Goal: Task Accomplishment & Management: Complete application form

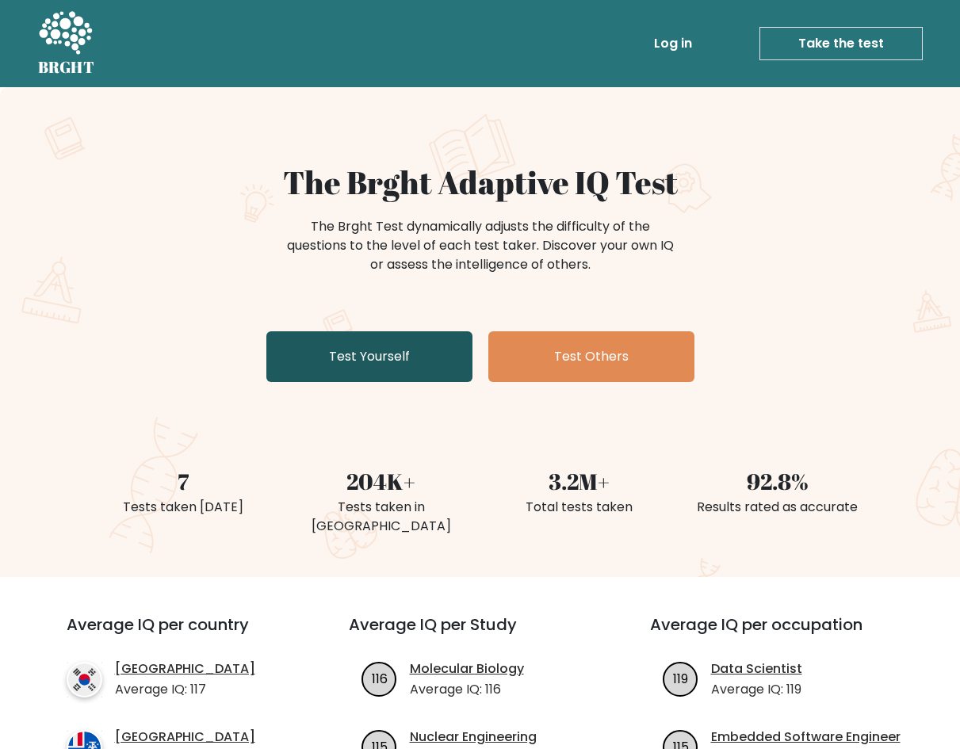
click at [358, 361] on link "Test Yourself" at bounding box center [369, 356] width 206 height 51
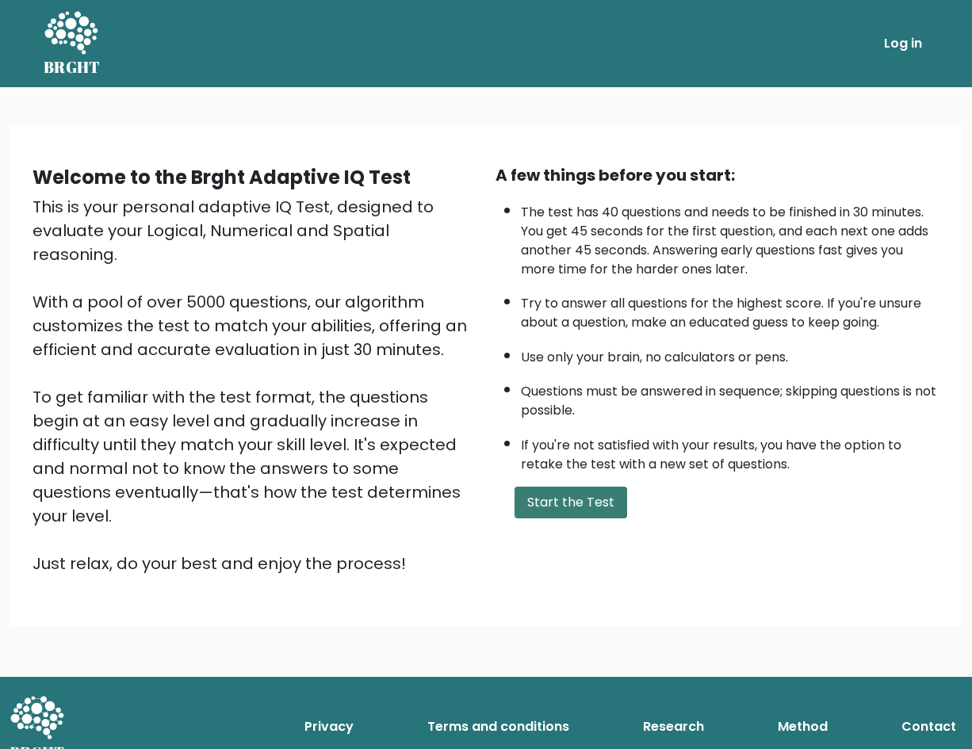
click at [554, 509] on button "Start the Test" at bounding box center [571, 503] width 113 height 32
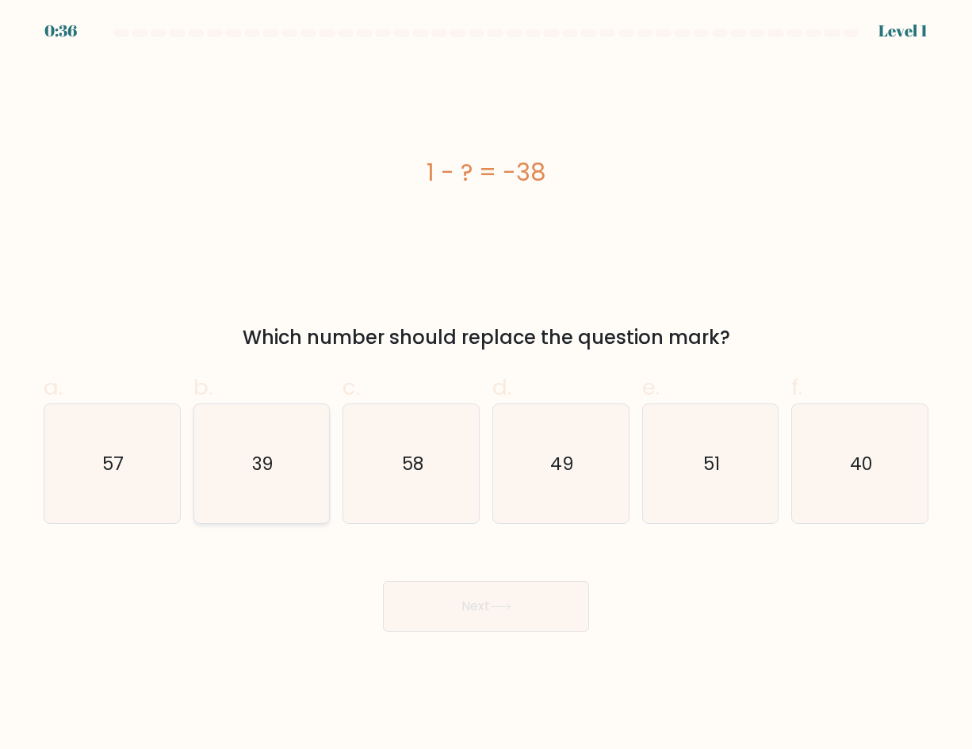
click at [260, 485] on icon "39" at bounding box center [261, 463] width 119 height 119
click at [486, 385] on input "b. 39" at bounding box center [486, 380] width 1 height 10
radio input "true"
click at [452, 607] on button "Next" at bounding box center [486, 606] width 206 height 51
click at [481, 618] on button "Next" at bounding box center [486, 606] width 206 height 51
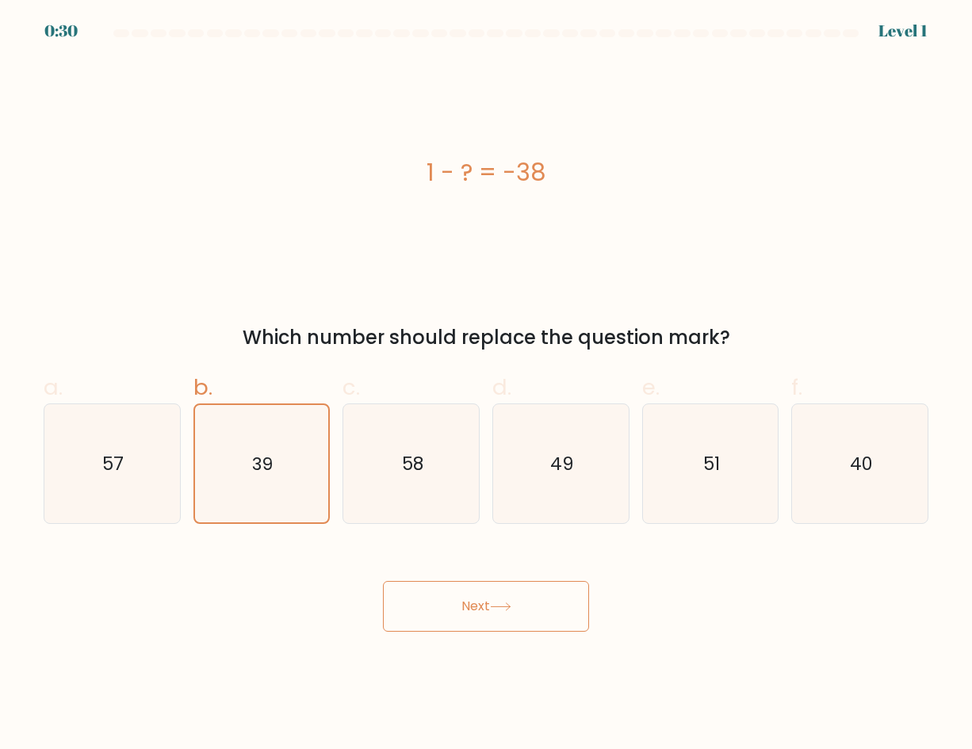
click at [481, 618] on button "Next" at bounding box center [486, 606] width 206 height 51
click at [458, 593] on button "Next" at bounding box center [486, 606] width 206 height 51
click at [276, 473] on icon "39" at bounding box center [261, 463] width 117 height 117
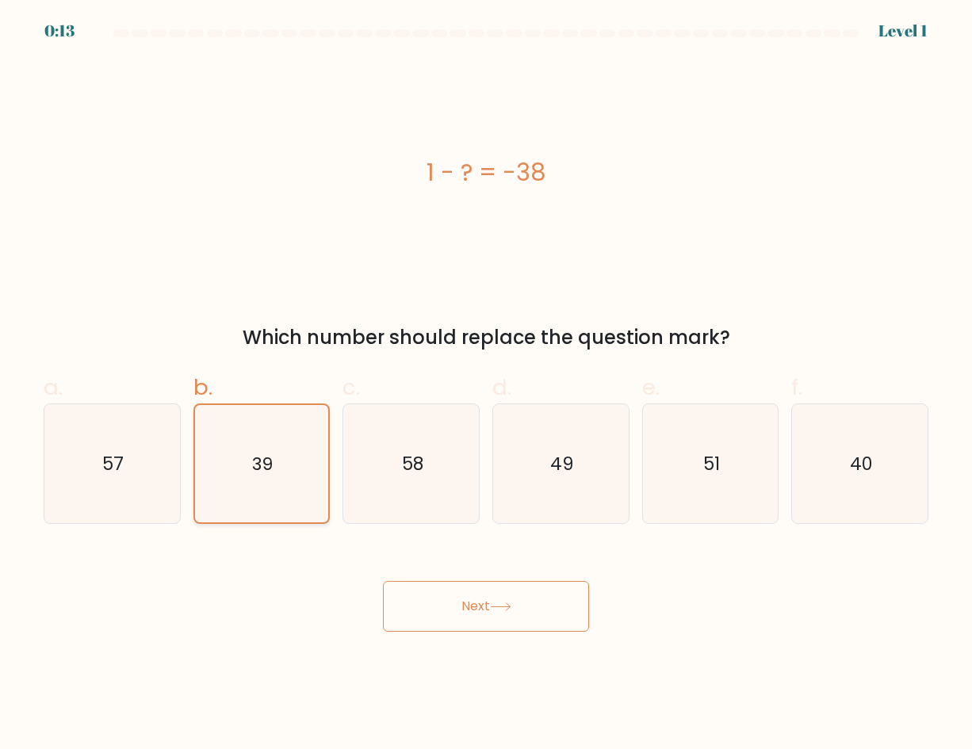
click at [486, 385] on input "b. 39" at bounding box center [486, 380] width 1 height 10
click at [276, 473] on icon "39" at bounding box center [261, 463] width 117 height 117
click at [486, 385] on input "b. 39" at bounding box center [486, 380] width 1 height 10
click at [506, 603] on icon at bounding box center [500, 607] width 21 height 9
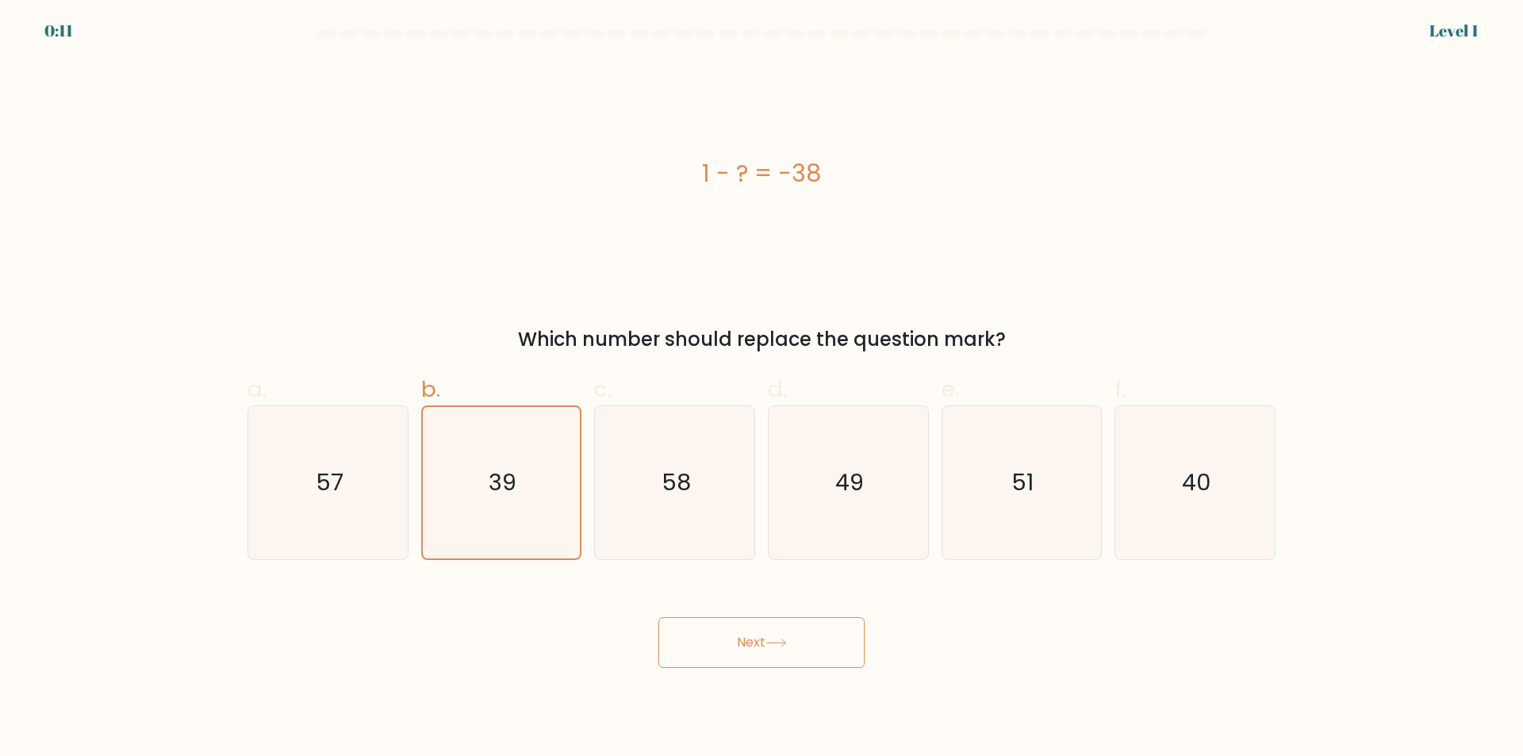
click at [778, 648] on button "Next" at bounding box center [761, 642] width 206 height 51
click at [802, 639] on button "Next" at bounding box center [761, 642] width 206 height 51
click at [490, 500] on icon "39" at bounding box center [500, 482] width 151 height 151
click at [761, 389] on input "b. 39" at bounding box center [761, 383] width 1 height 10
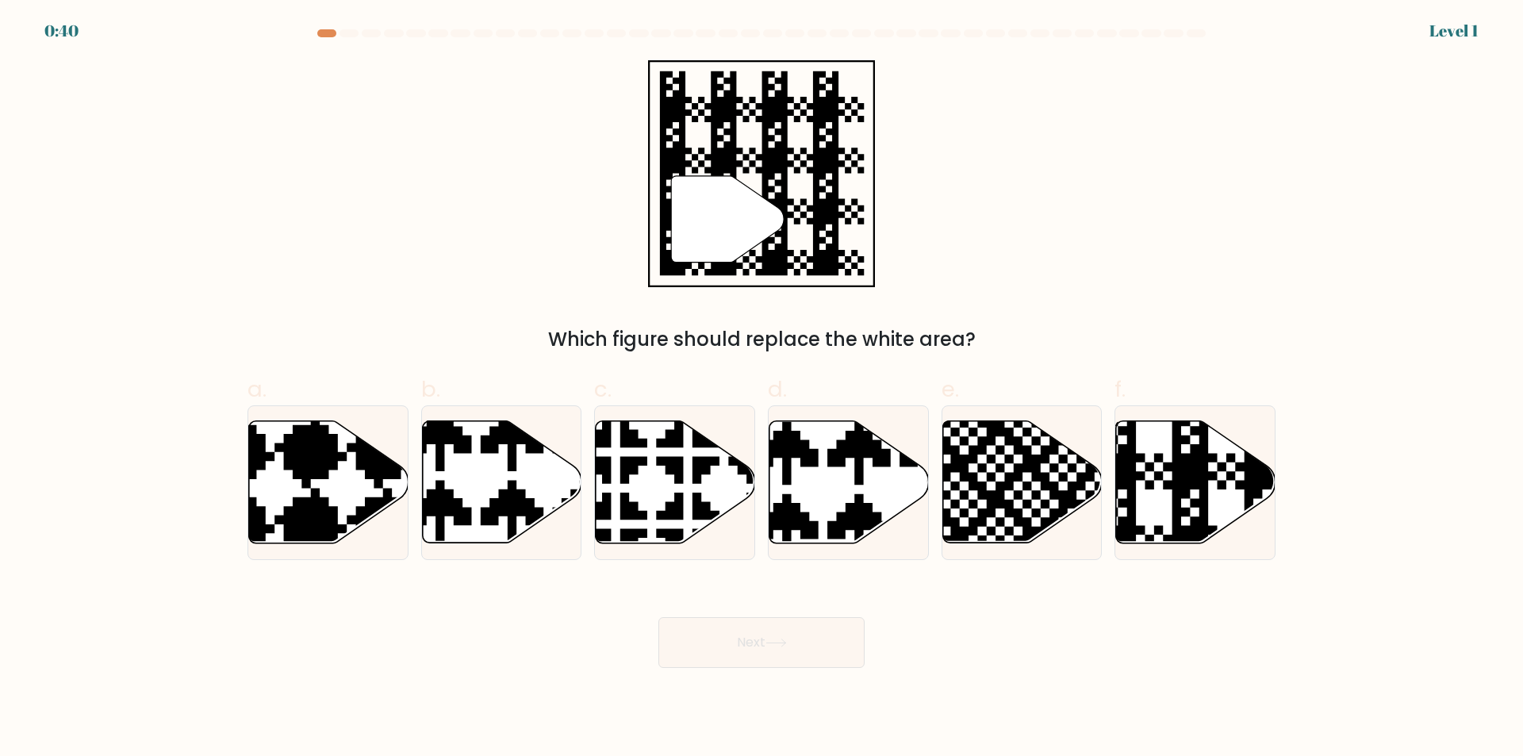
click at [454, 257] on div "" Which figure should replace the white area?" at bounding box center [761, 206] width 1047 height 293
click at [1231, 481] on icon at bounding box center [1195, 482] width 159 height 122
click at [762, 389] on input "f." at bounding box center [761, 383] width 1 height 10
radio input "true"
click at [693, 653] on button "Next" at bounding box center [761, 642] width 206 height 51
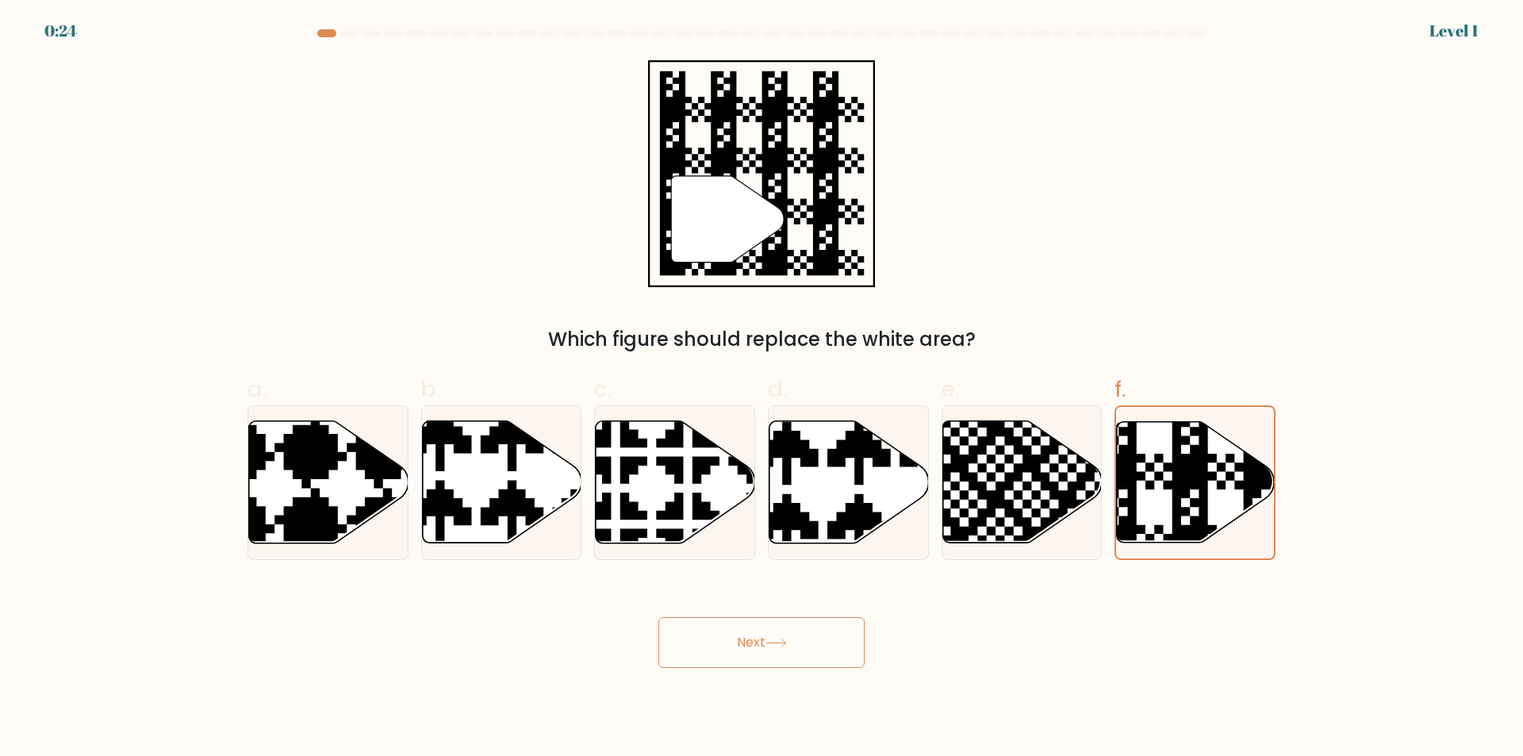
click at [693, 653] on button "Next" at bounding box center [761, 642] width 206 height 51
click at [730, 645] on button "Next" at bounding box center [761, 642] width 206 height 51
click at [658, 617] on button "Next" at bounding box center [761, 642] width 206 height 51
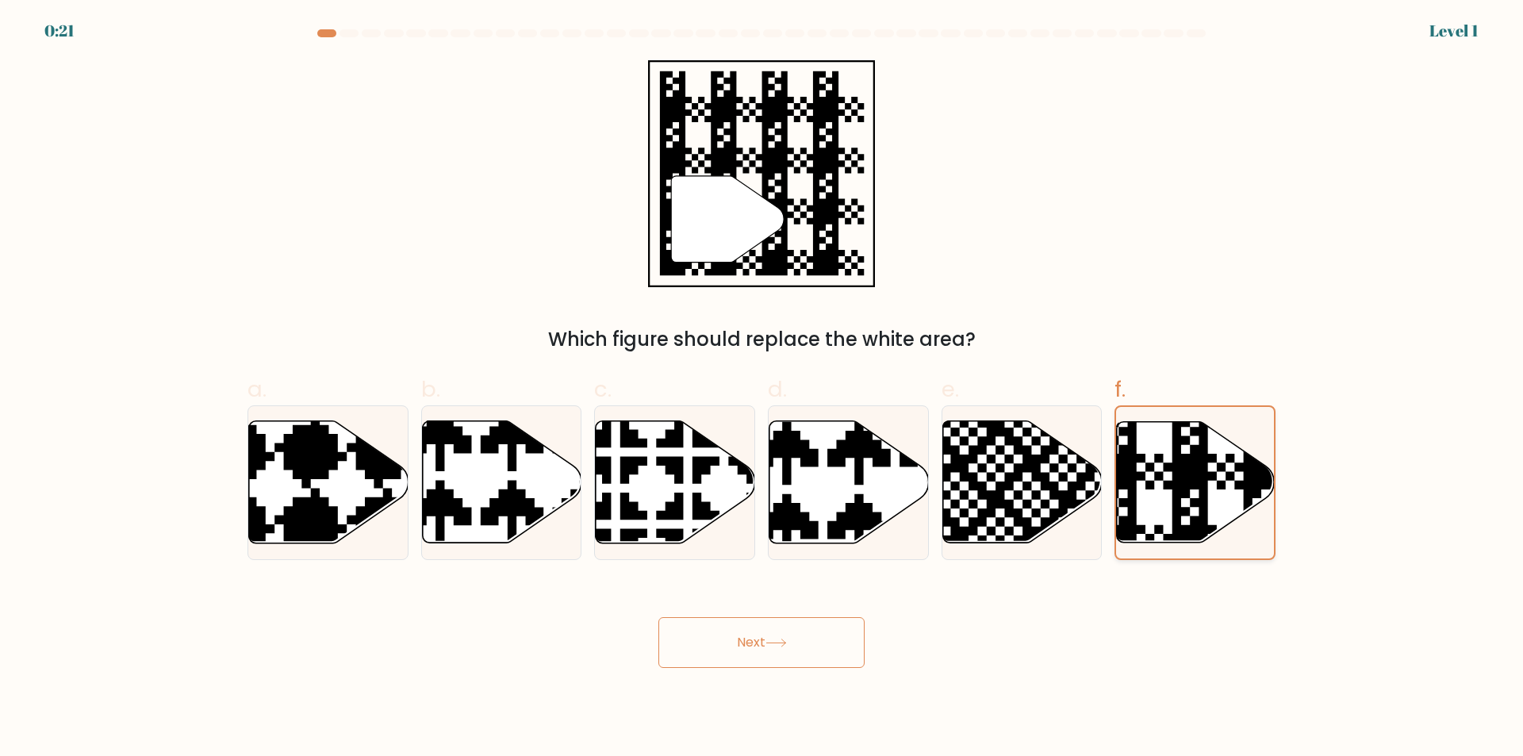
click at [1197, 506] on icon at bounding box center [1243, 417] width 285 height 285
click at [762, 389] on input "f." at bounding box center [761, 383] width 1 height 10
click at [658, 617] on button "Next" at bounding box center [761, 642] width 206 height 51
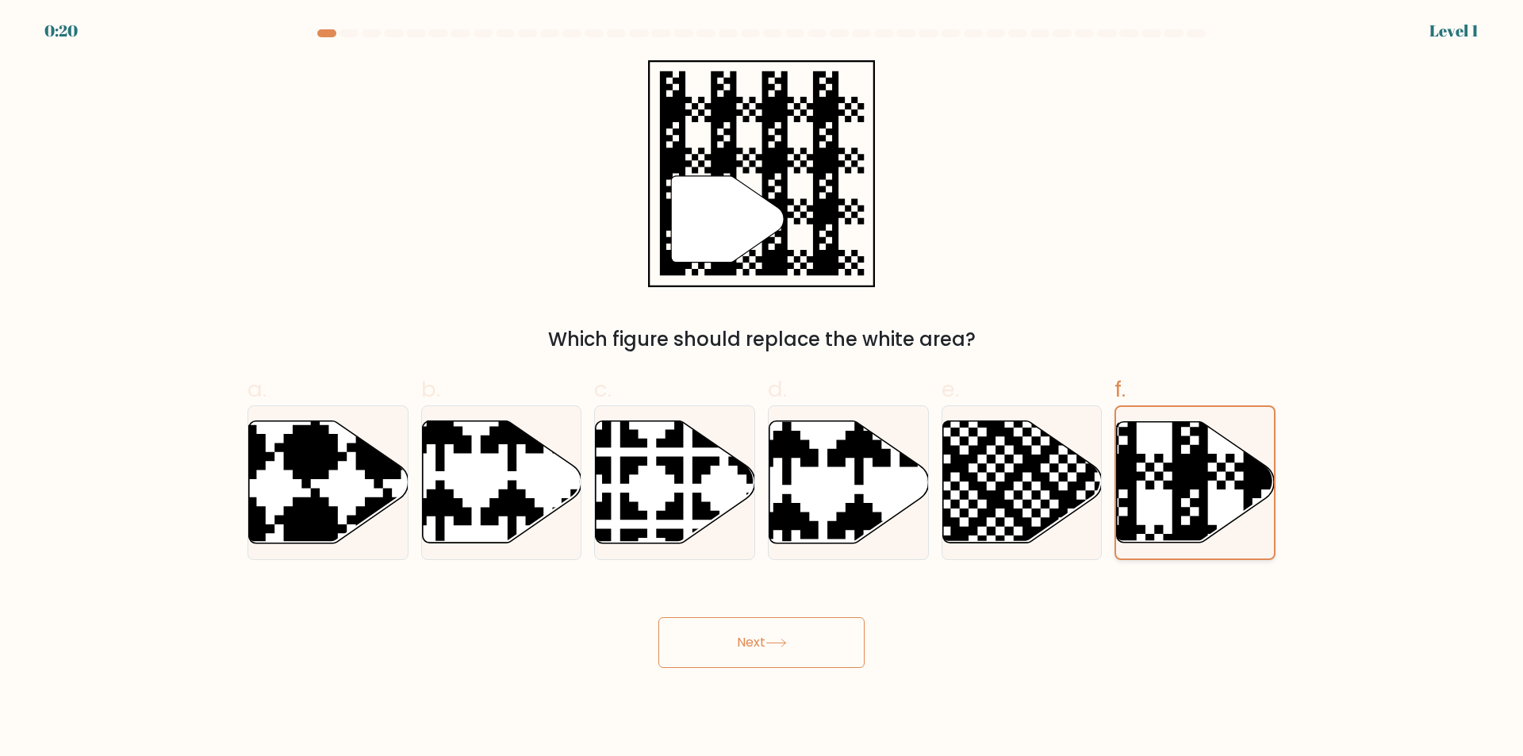
click at [658, 617] on button "Next" at bounding box center [761, 642] width 206 height 51
click at [1078, 236] on div "" Which figure should replace the white area?" at bounding box center [761, 206] width 1047 height 293
click at [750, 636] on button "Next" at bounding box center [761, 642] width 206 height 51
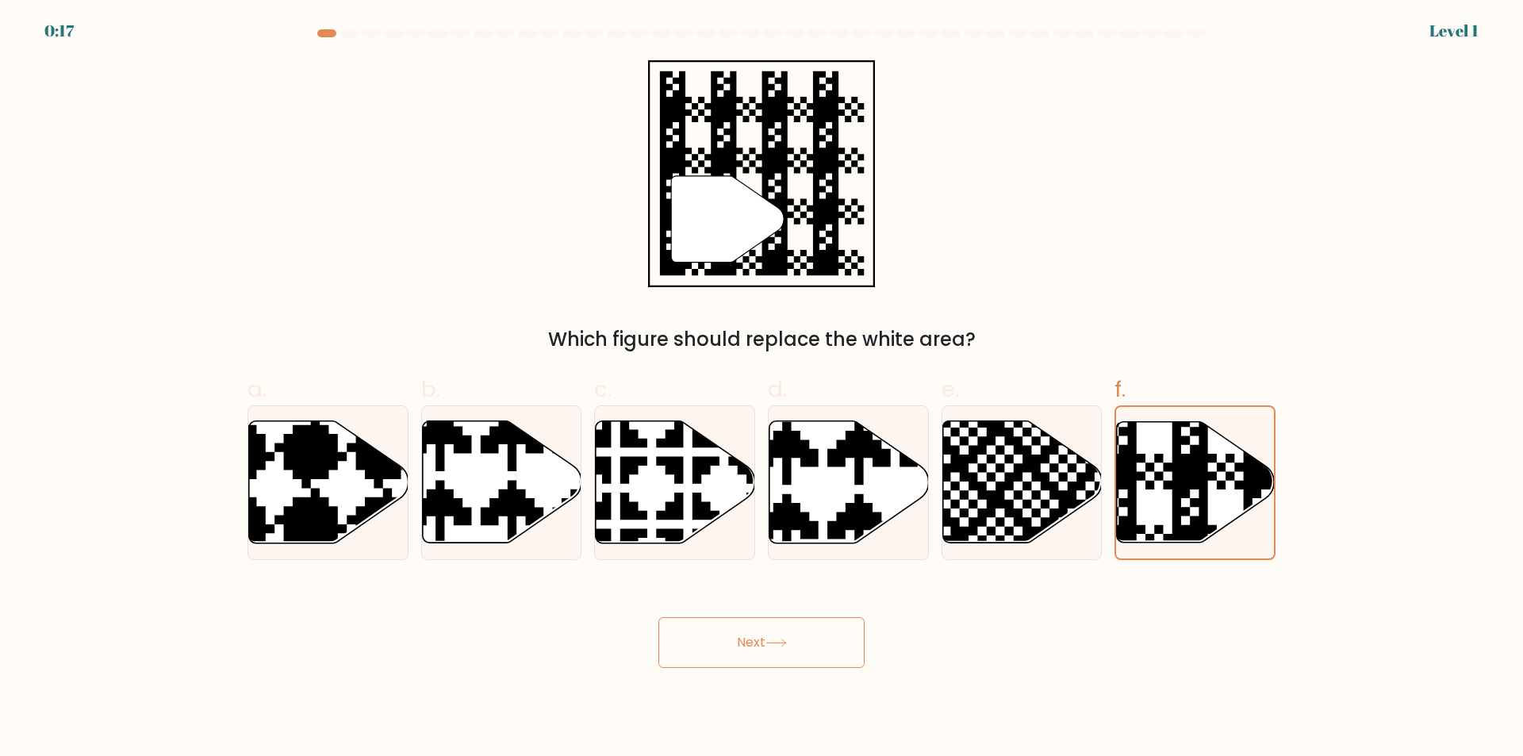
click at [807, 634] on button "Next" at bounding box center [761, 642] width 206 height 51
click at [488, 270] on div "" Which figure should replace the white area?" at bounding box center [761, 206] width 1047 height 293
click at [1160, 511] on icon at bounding box center [1196, 482] width 158 height 121
click at [762, 389] on input "f." at bounding box center [761, 383] width 1 height 10
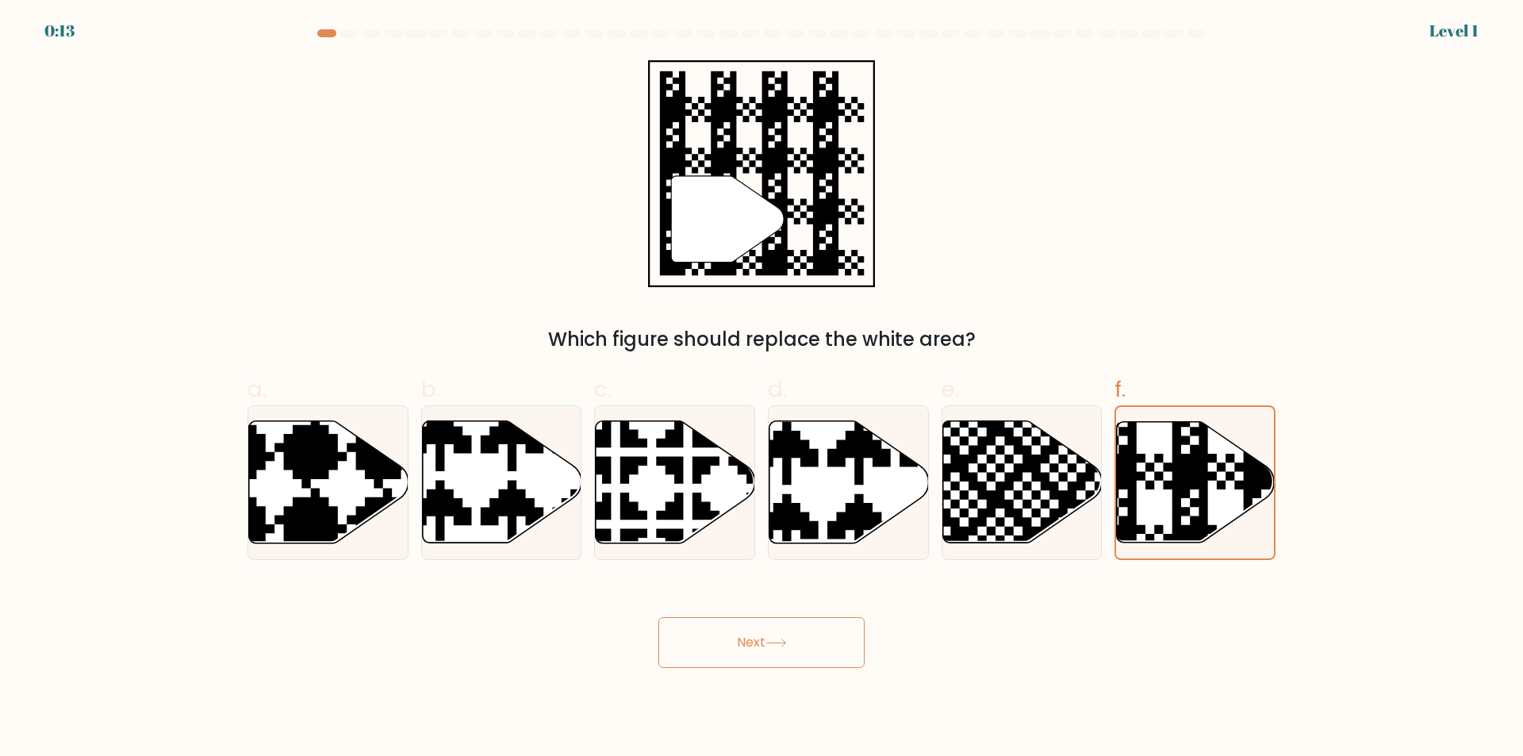
click at [763, 658] on button "Next" at bounding box center [761, 642] width 206 height 51
click at [745, 653] on button "Next" at bounding box center [761, 642] width 206 height 51
click at [841, 488] on icon at bounding box center [848, 482] width 159 height 122
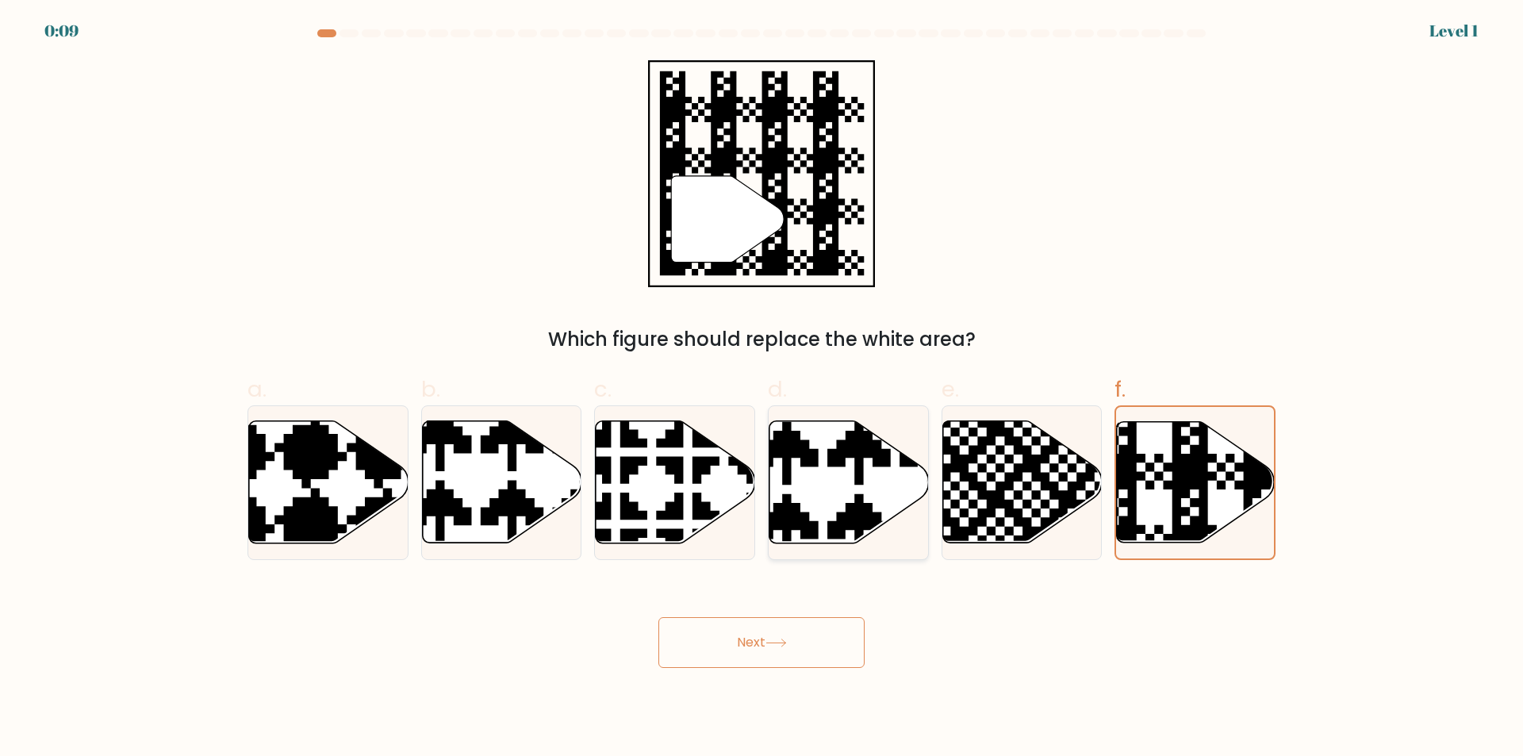
click at [762, 389] on input "d." at bounding box center [761, 383] width 1 height 10
radio input "true"
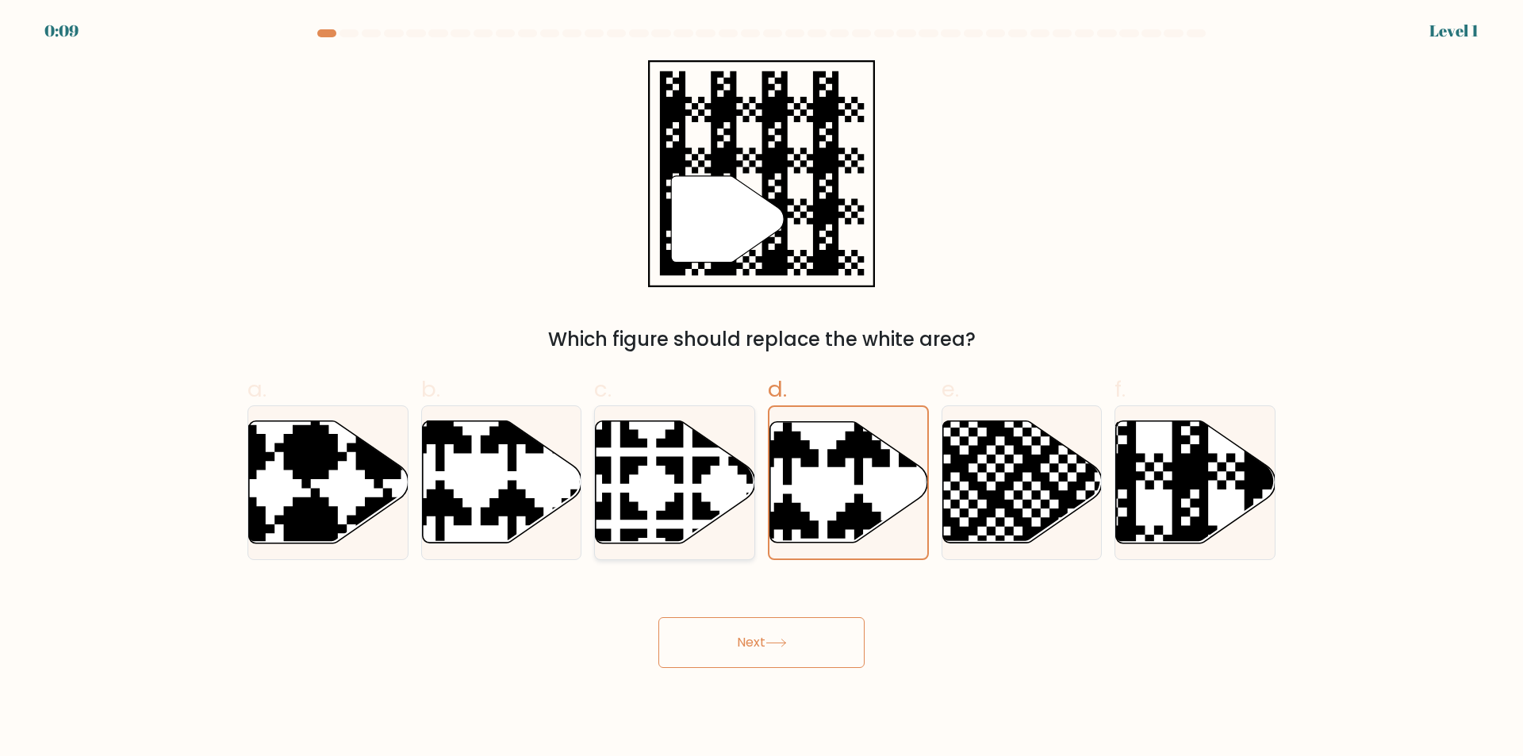
click at [664, 488] on icon at bounding box center [675, 482] width 159 height 122
click at [761, 389] on input "c." at bounding box center [761, 383] width 1 height 10
radio input "true"
click at [1032, 487] on icon at bounding box center [1021, 482] width 159 height 122
click at [762, 389] on input "e." at bounding box center [761, 383] width 1 height 10
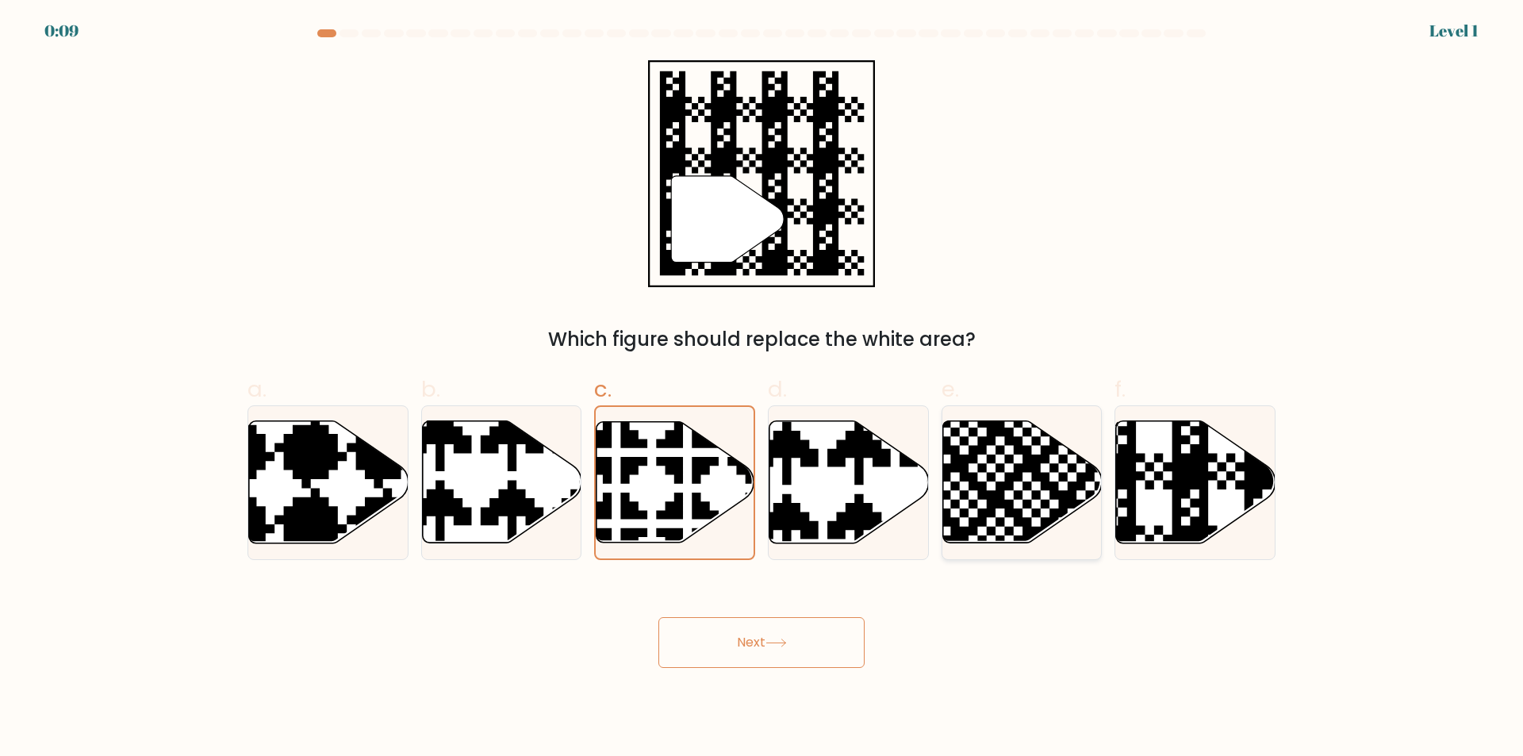
radio input "true"
click at [1177, 487] on icon at bounding box center [1244, 417] width 289 height 289
click at [762, 389] on input "f." at bounding box center [761, 383] width 1 height 10
radio input "true"
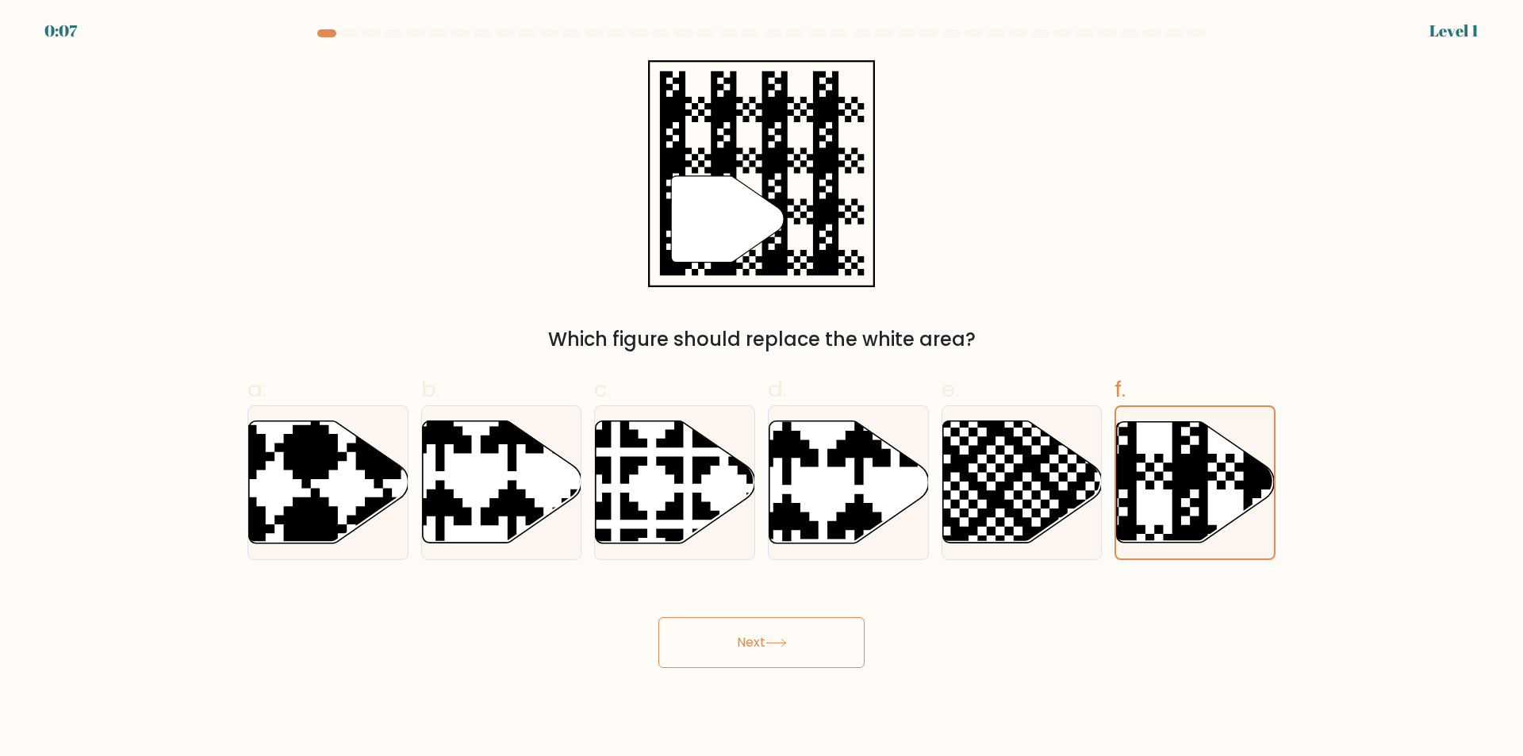
click at [749, 637] on button "Next" at bounding box center [761, 642] width 206 height 51
click at [658, 617] on button "Next" at bounding box center [761, 642] width 206 height 51
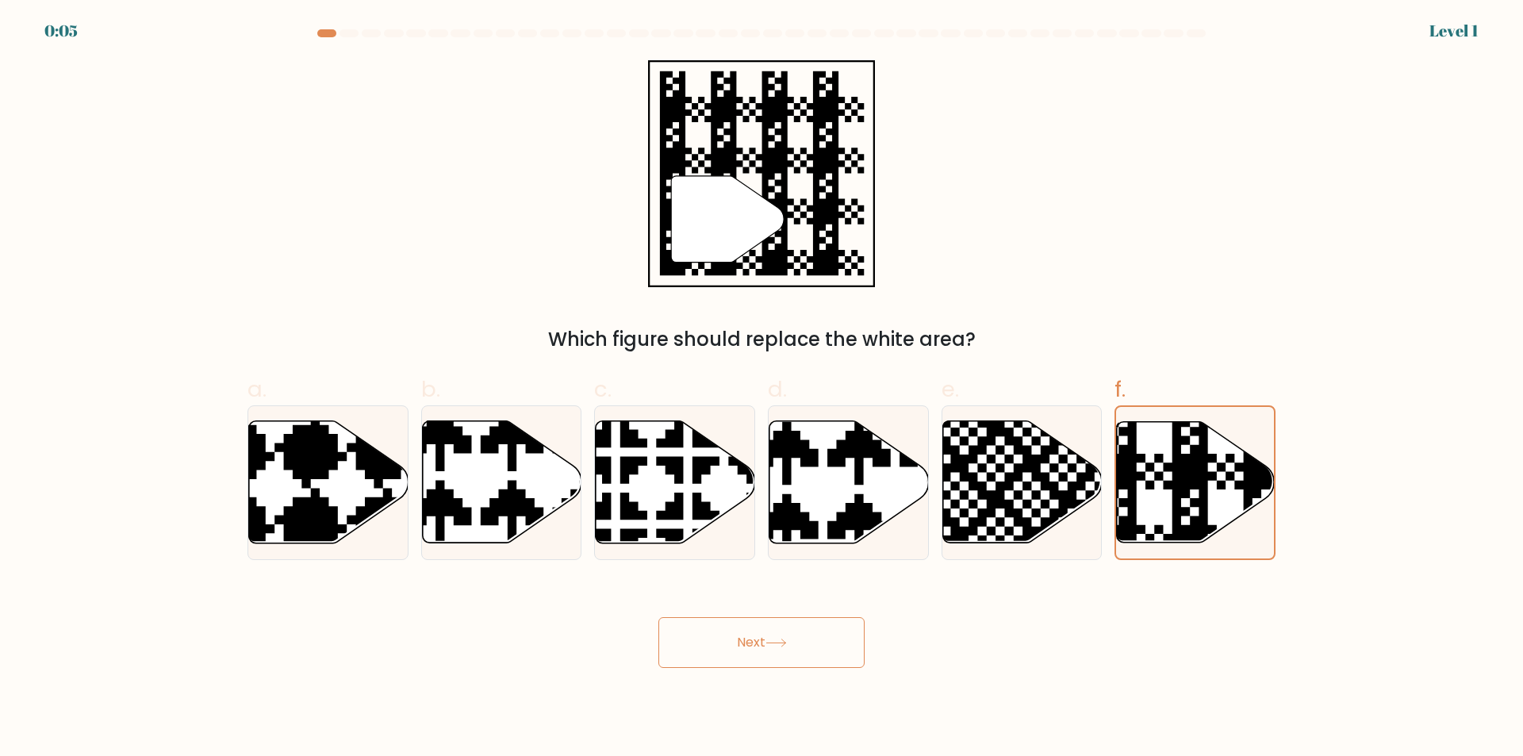
click at [658, 617] on button "Next" at bounding box center [761, 642] width 206 height 51
click at [749, 637] on button "Next" at bounding box center [761, 642] width 206 height 51
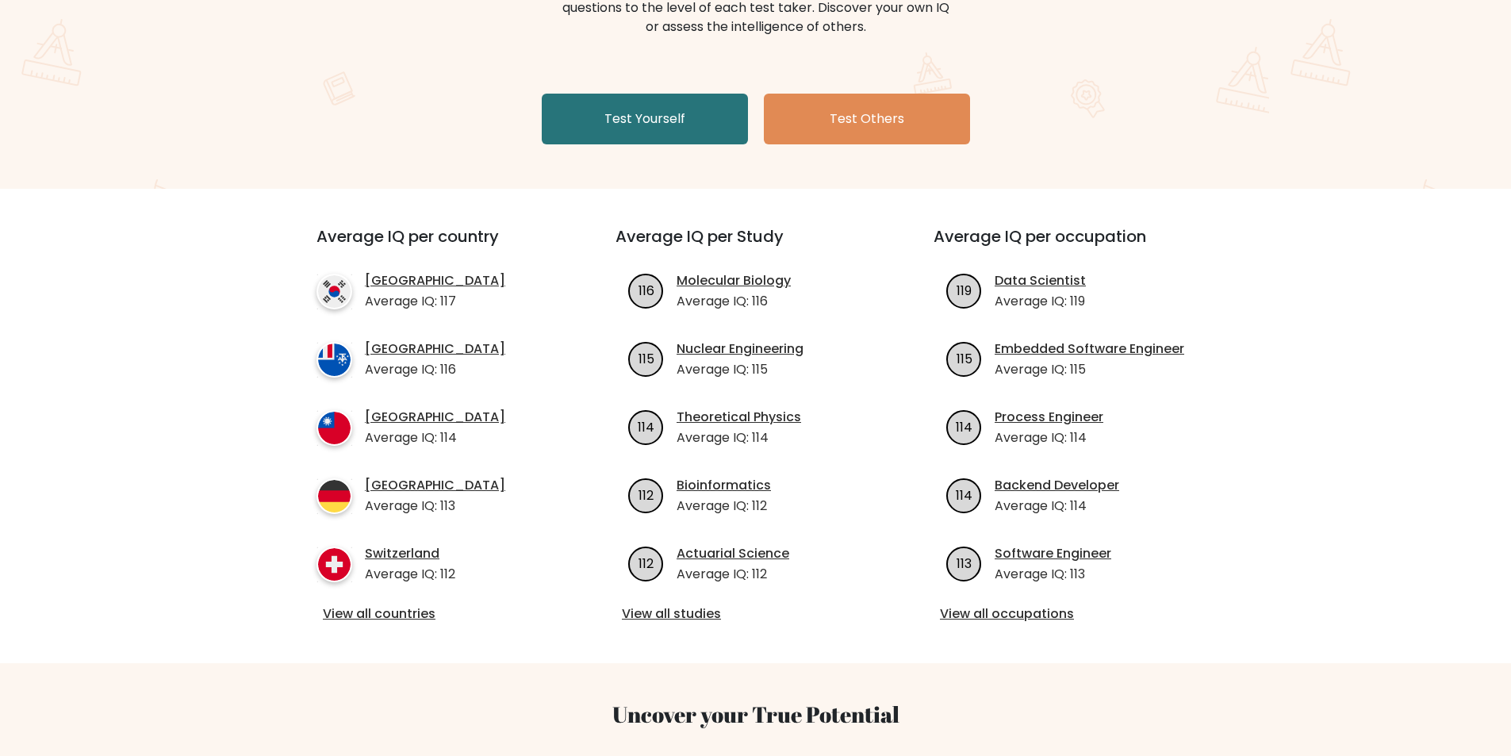
scroll to position [159, 0]
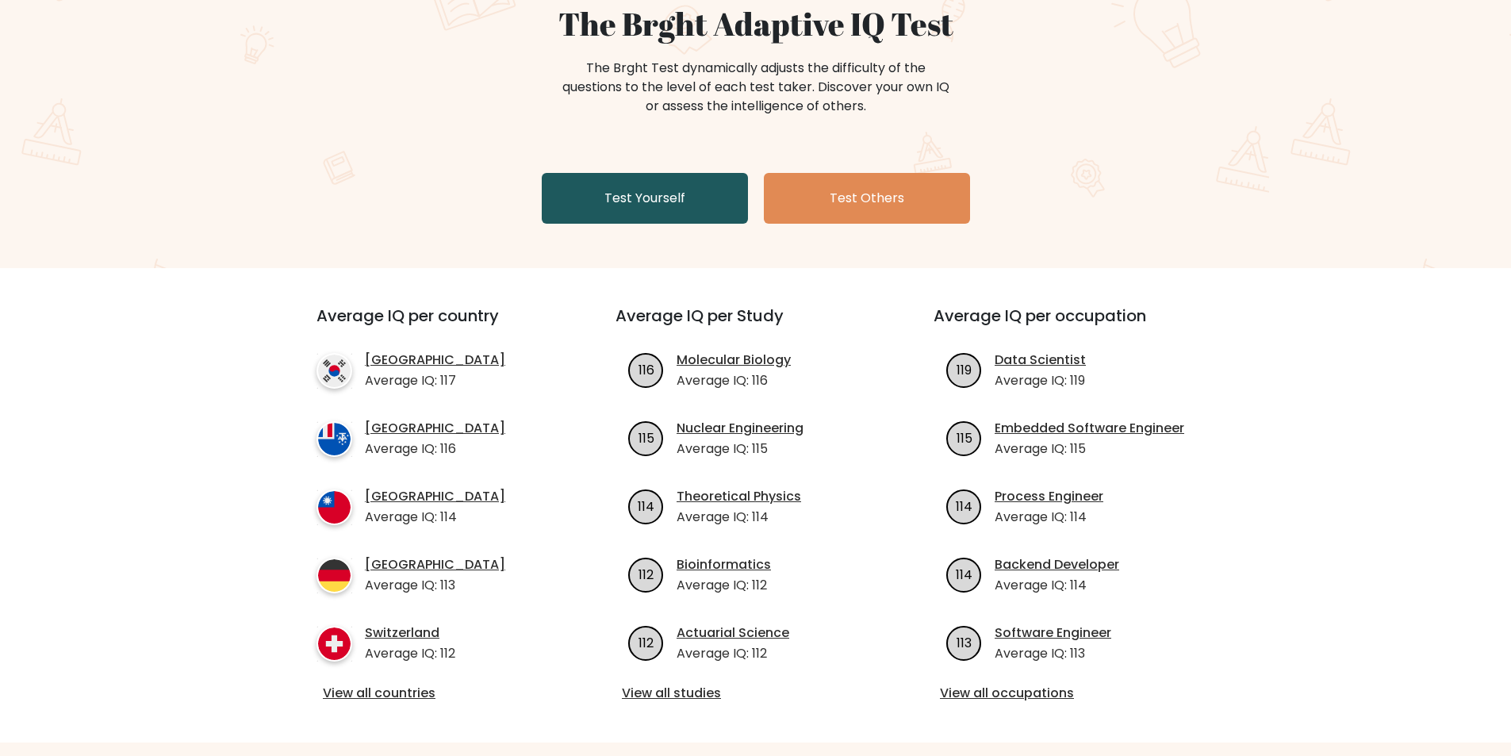
click at [633, 205] on link "Test Yourself" at bounding box center [645, 198] width 206 height 51
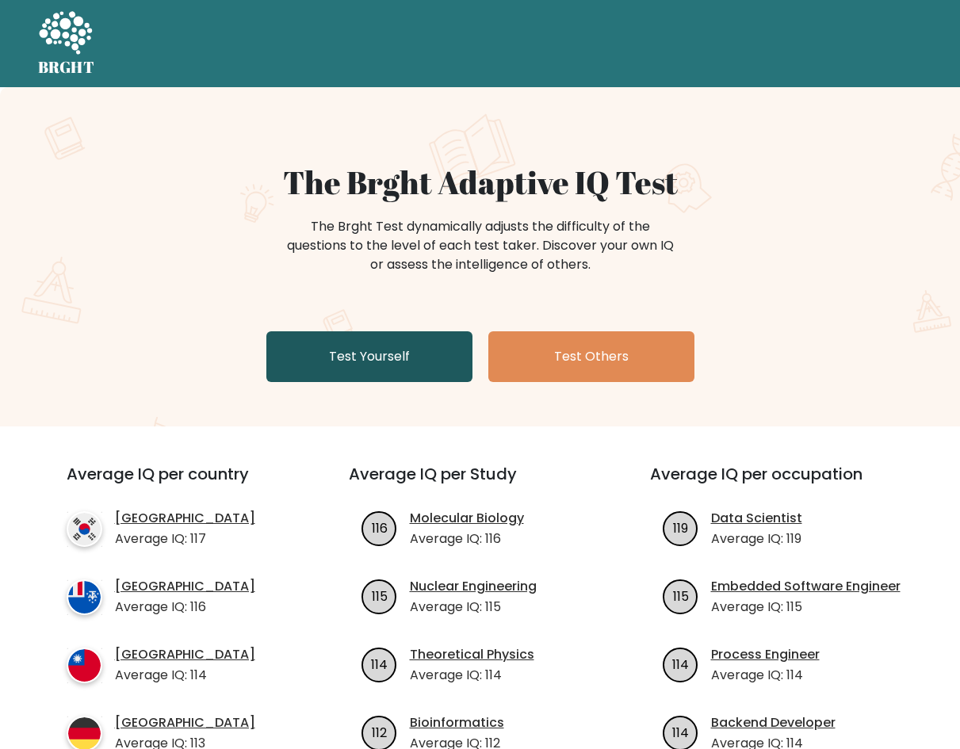
click at [367, 351] on link "Test Yourself" at bounding box center [369, 356] width 206 height 51
